Goal: Check status

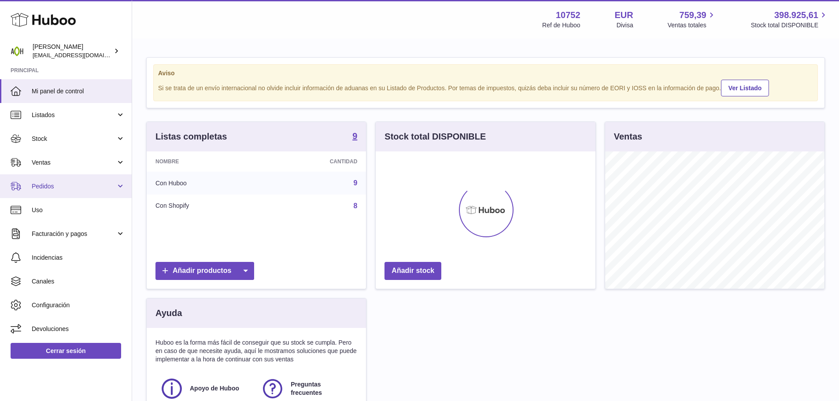
scroll to position [137, 220]
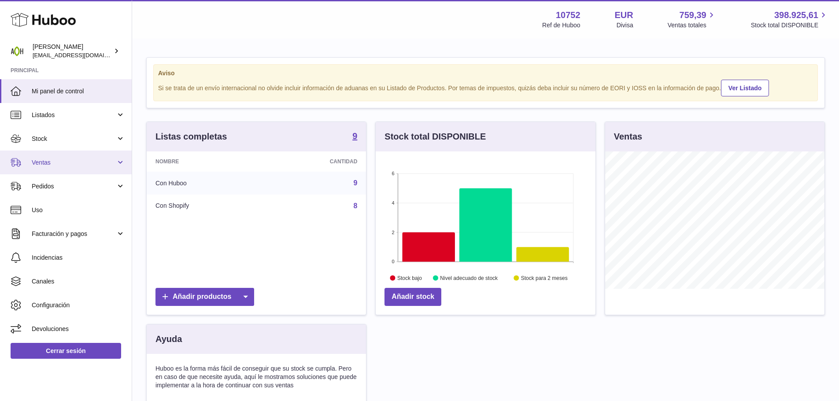
click at [58, 164] on span "Ventas" at bounding box center [74, 163] width 84 height 8
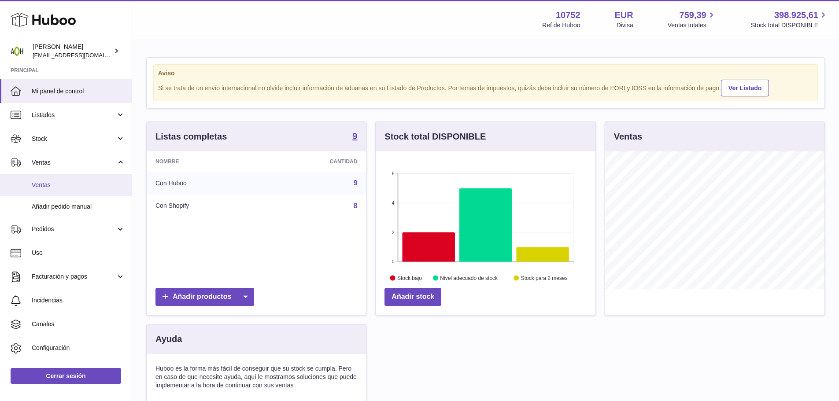
click at [59, 185] on span "Ventas" at bounding box center [78, 185] width 93 height 8
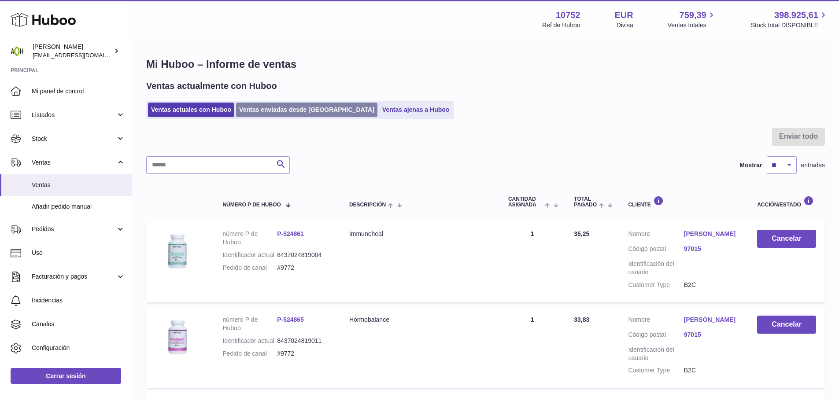
click at [266, 111] on link "Ventas enviadas desde [GEOGRAPHIC_DATA]" at bounding box center [306, 110] width 141 height 15
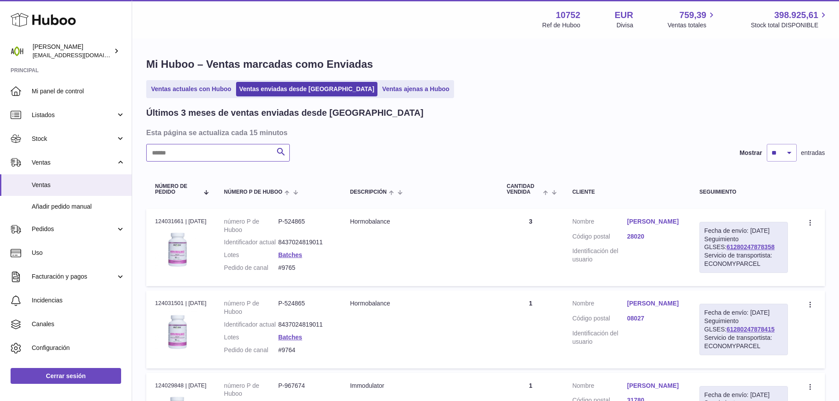
click at [200, 146] on input "text" at bounding box center [218, 153] width 144 height 18
paste input "****"
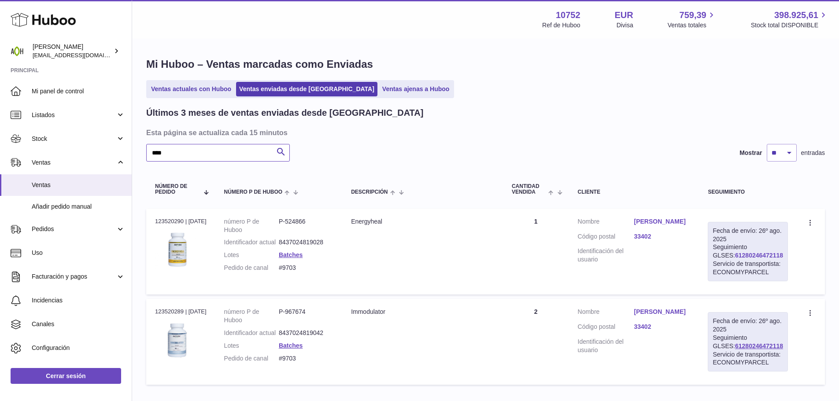
type input "****"
drag, startPoint x: 773, startPoint y: 263, endPoint x: 724, endPoint y: 267, distance: 48.6
click at [724, 267] on div "Fecha de envío: [DATE] Seguimiento GLSES: 61280246472118 Servicio de transporti…" at bounding box center [748, 251] width 80 height 59
copy link "61280246472118"
click at [742, 259] on link "61280246472118" at bounding box center [759, 255] width 48 height 7
